Goal: Task Accomplishment & Management: Manage account settings

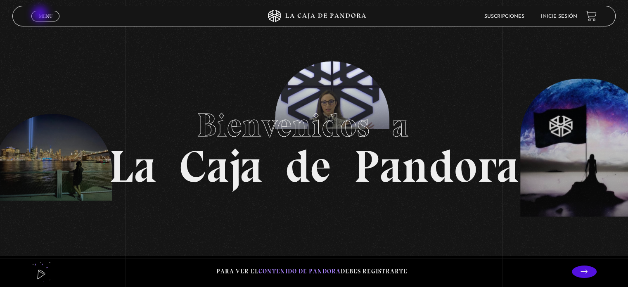
click at [41, 15] on span "Menu" at bounding box center [46, 16] width 14 height 5
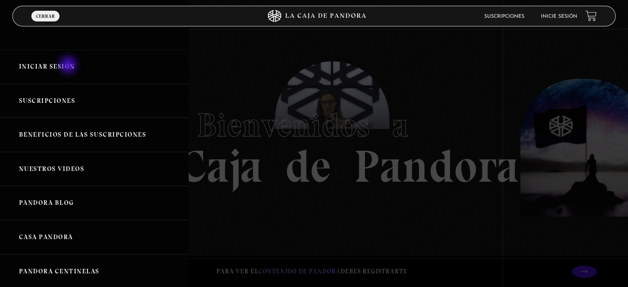
click at [69, 66] on link "Iniciar Sesión" at bounding box center [94, 67] width 188 height 34
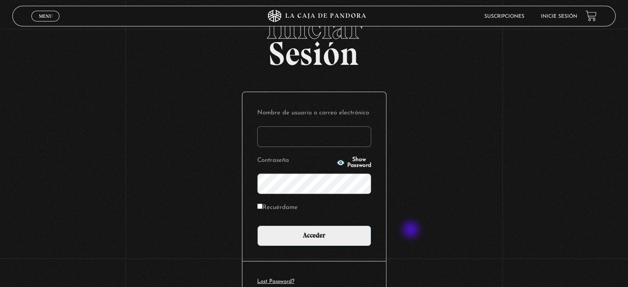
scroll to position [78, 0]
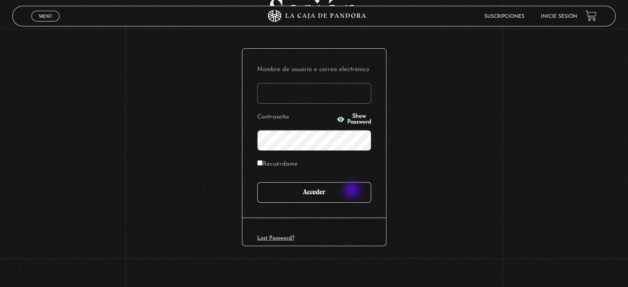
type input "[EMAIL_ADDRESS][DOMAIN_NAME]"
click at [352, 191] on input "Acceder" at bounding box center [314, 192] width 114 height 21
